Goal: Find specific page/section: Find specific page/section

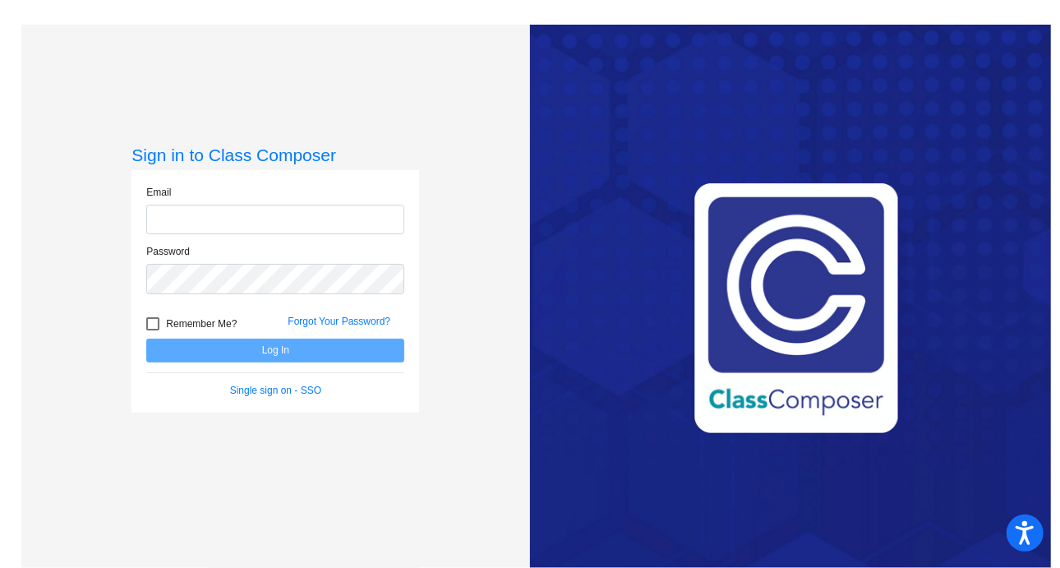
type input "tshuford@ceres.k12.ca.us"
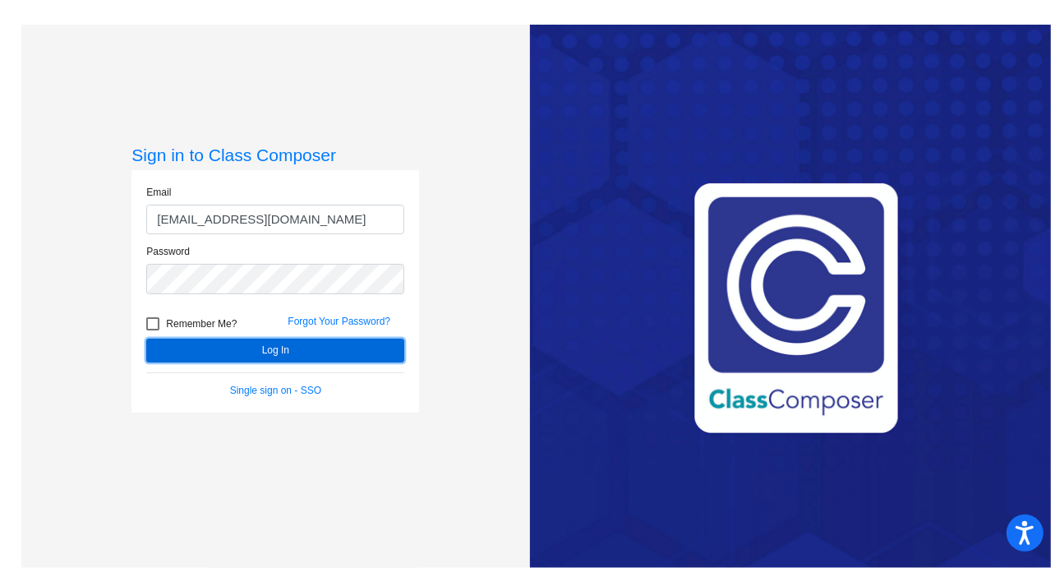
click at [219, 346] on button "Log In" at bounding box center [275, 351] width 258 height 24
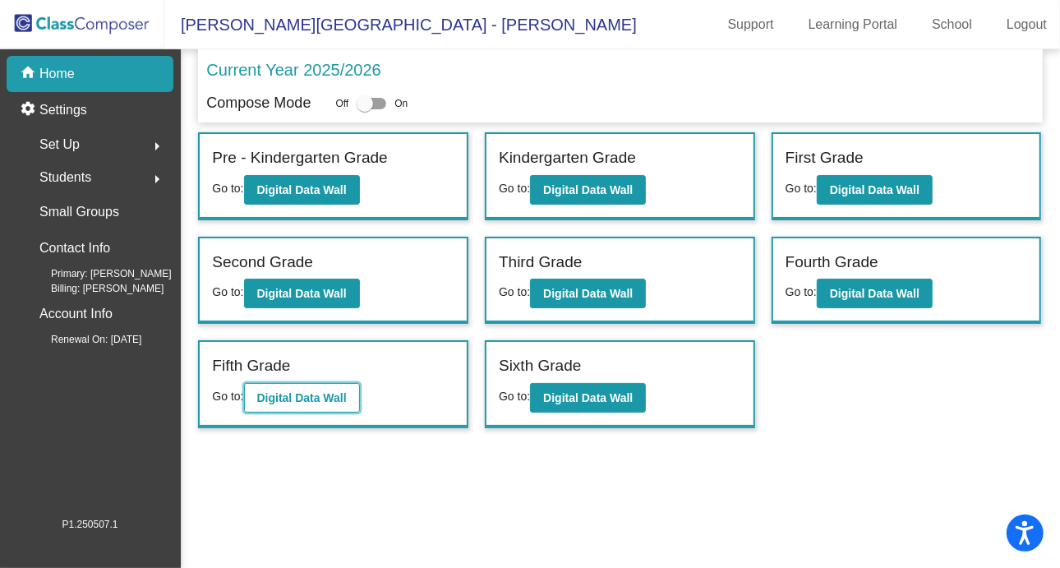
click at [305, 391] on b "Digital Data Wall" at bounding box center [302, 397] width 90 height 13
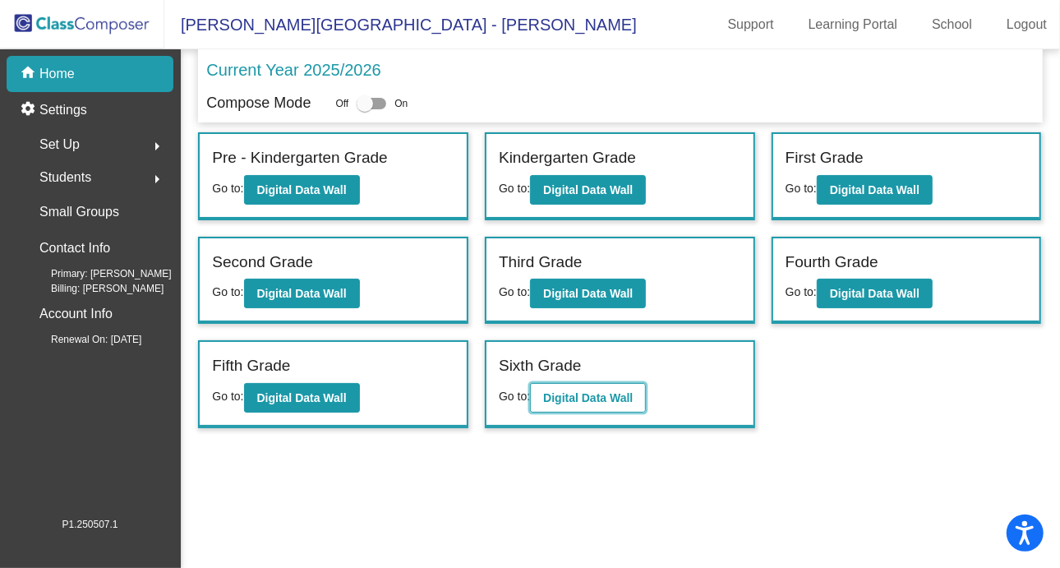
click at [593, 394] on b "Digital Data Wall" at bounding box center [588, 397] width 90 height 13
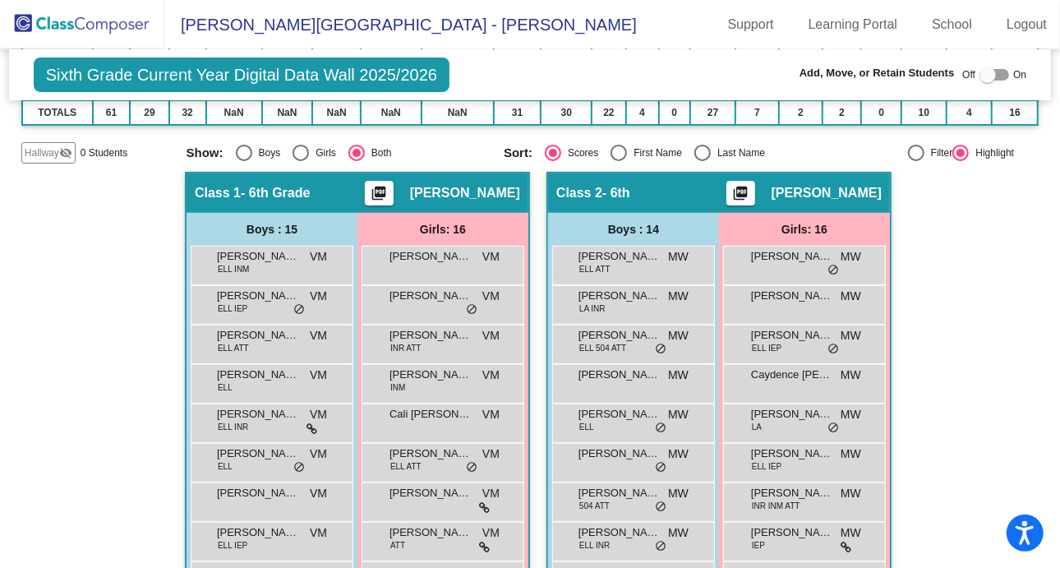
scroll to position [122, 0]
